Goal: Task Accomplishment & Management: Manage account settings

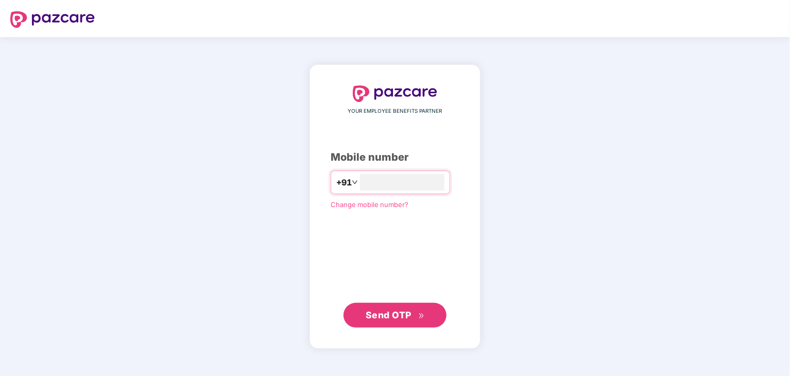
type input "**********"
click at [379, 316] on span "Send OTP" at bounding box center [388, 314] width 46 height 11
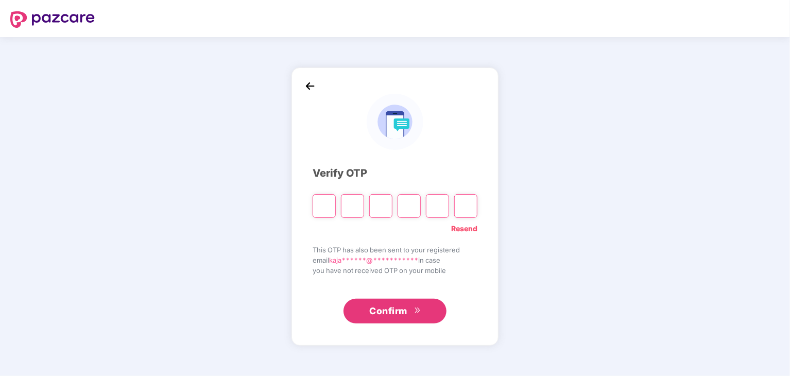
type input "*"
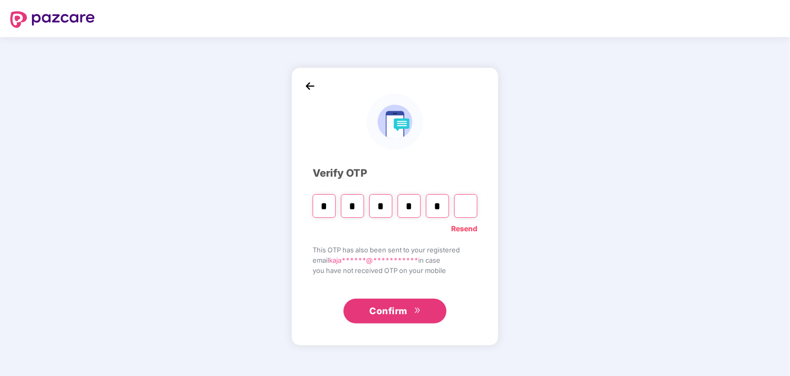
type input "*"
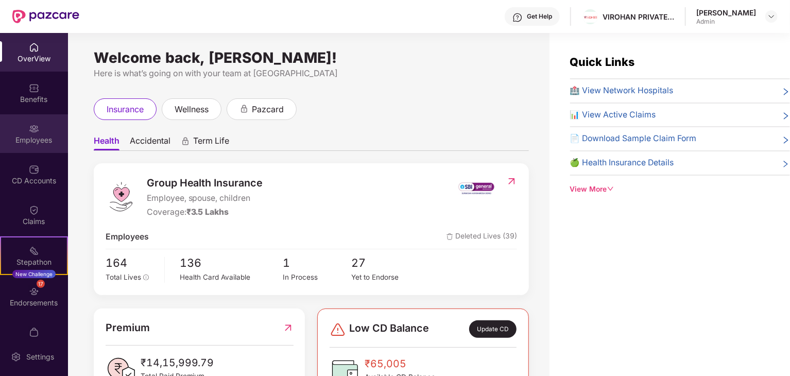
click at [35, 133] on img at bounding box center [34, 129] width 10 height 10
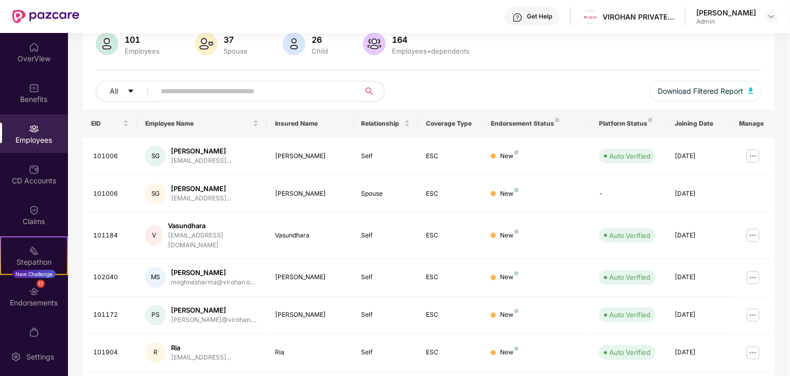
scroll to position [68, 0]
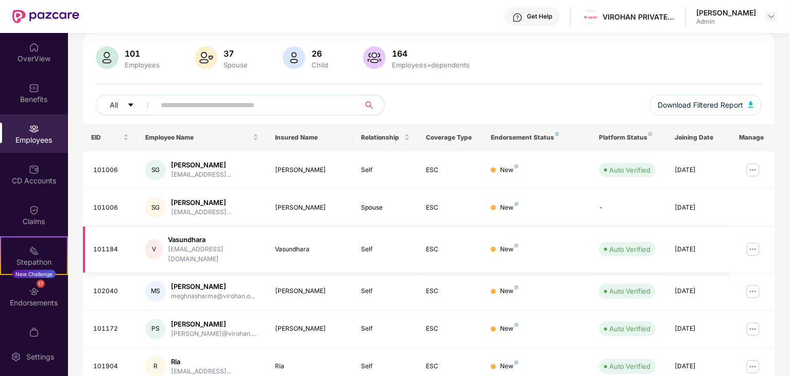
click at [220, 242] on div "Vasundhara" at bounding box center [213, 240] width 91 height 10
click at [113, 245] on div "101184" at bounding box center [111, 250] width 36 height 10
click at [751, 241] on img at bounding box center [752, 249] width 16 height 16
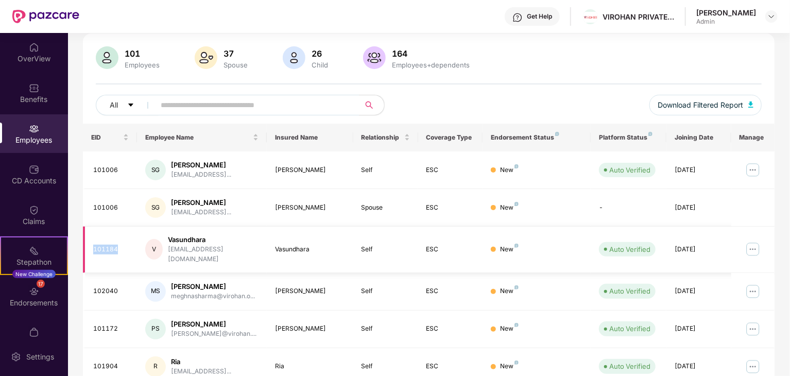
click at [749, 246] on img at bounding box center [752, 249] width 16 height 16
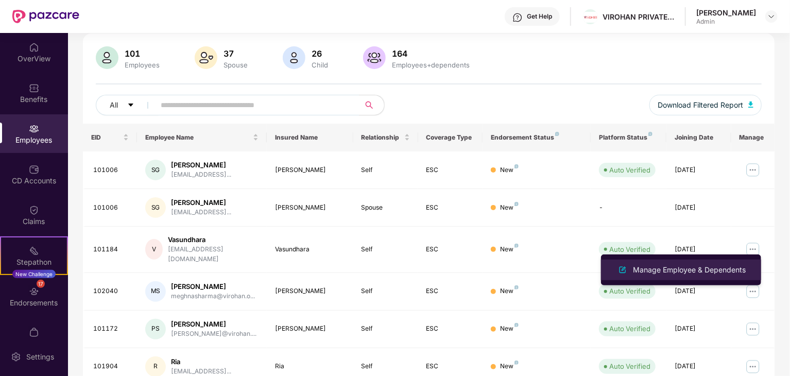
click at [690, 271] on div "Manage Employee & Dependents" at bounding box center [689, 269] width 117 height 11
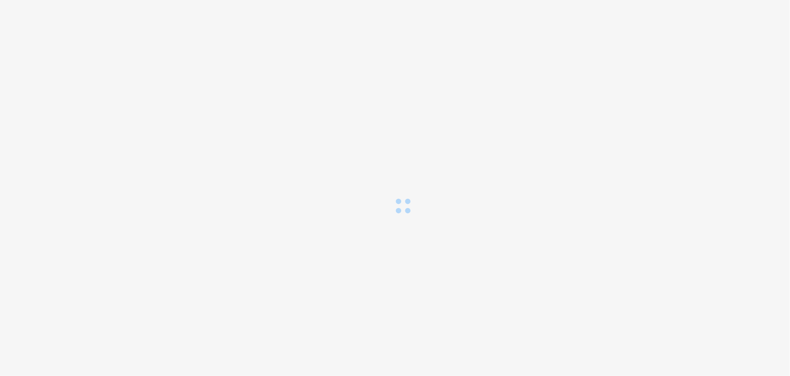
click at [690, 271] on body at bounding box center [395, 188] width 790 height 376
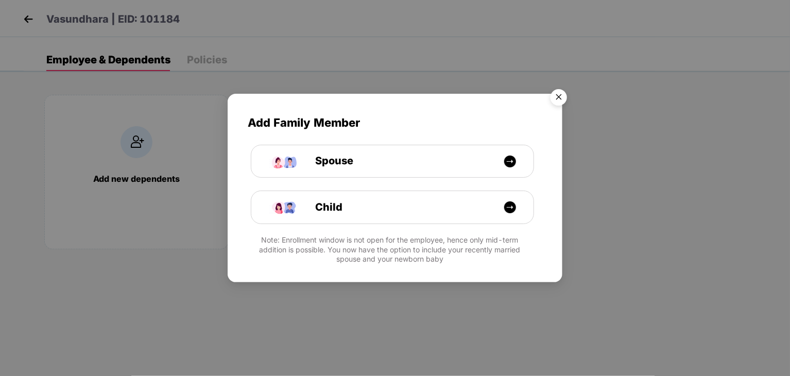
click at [565, 89] on img "Close" at bounding box center [558, 98] width 29 height 29
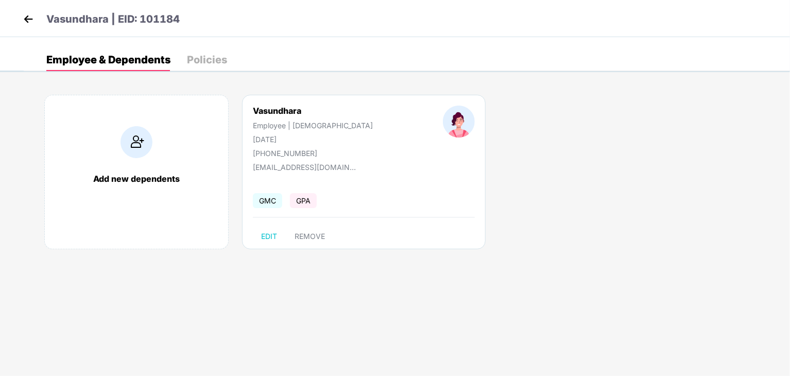
click at [24, 14] on img at bounding box center [28, 18] width 15 height 15
